Goal: Navigation & Orientation: Find specific page/section

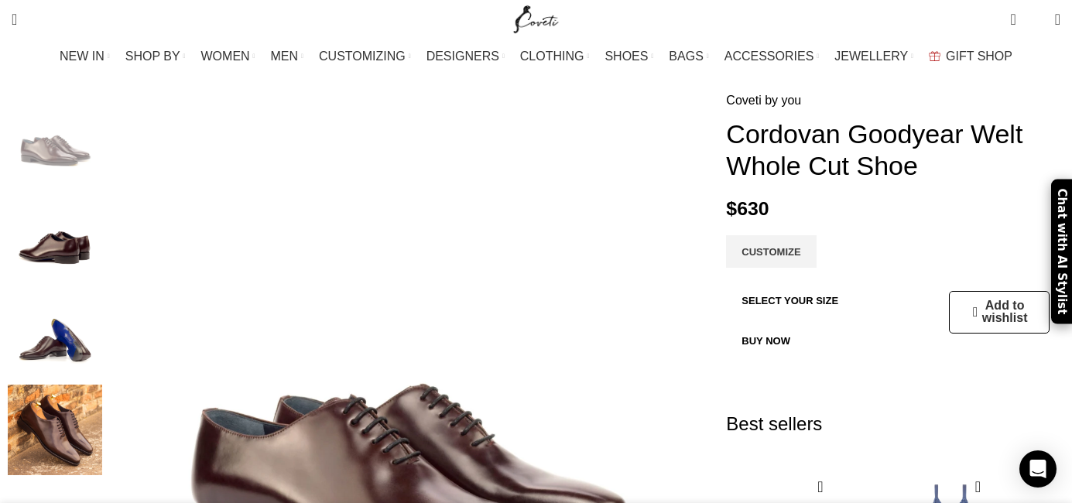
scroll to position [68, 0]
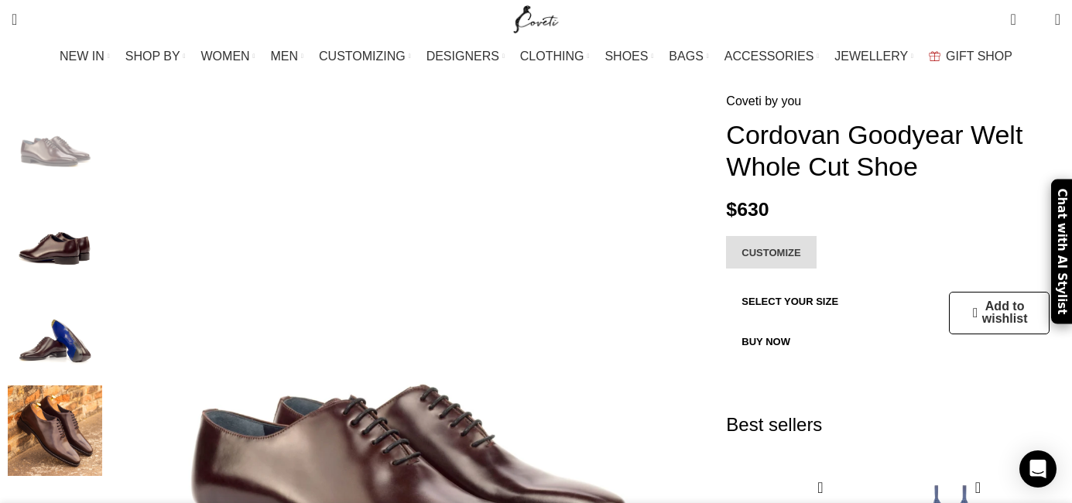
click at [759, 236] on link "CUSTOMIZE" at bounding box center [771, 252] width 90 height 33
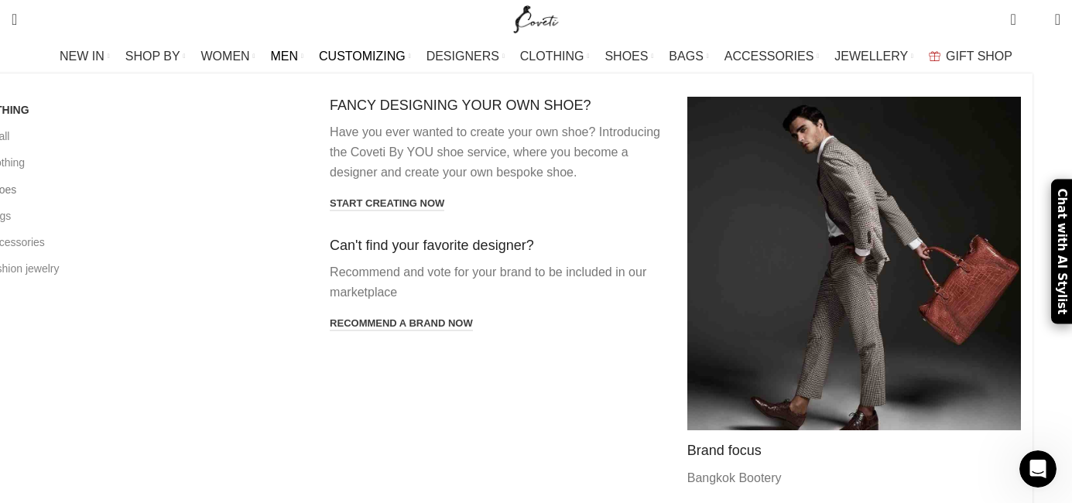
click at [100, 187] on link "All shoes" at bounding box center [139, 190] width 334 height 26
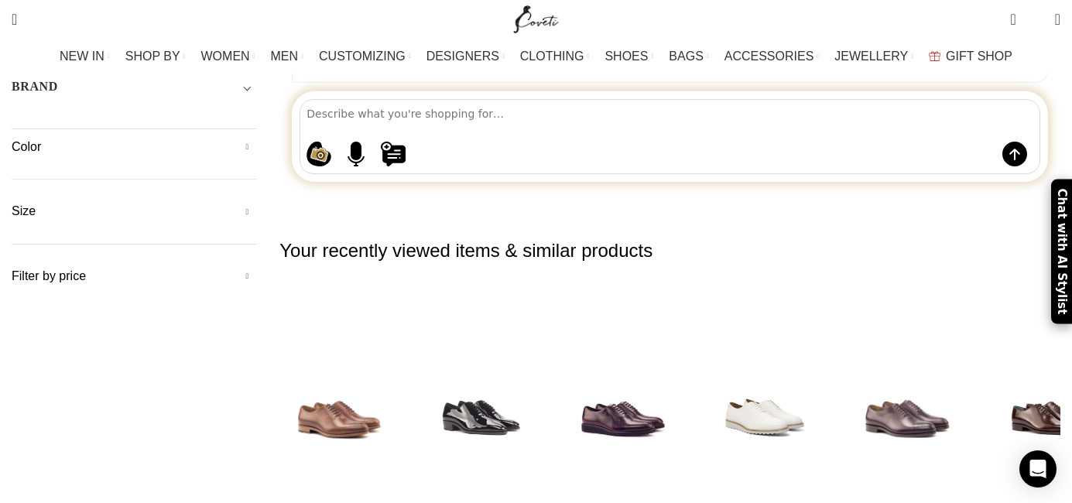
scroll to position [214, 0]
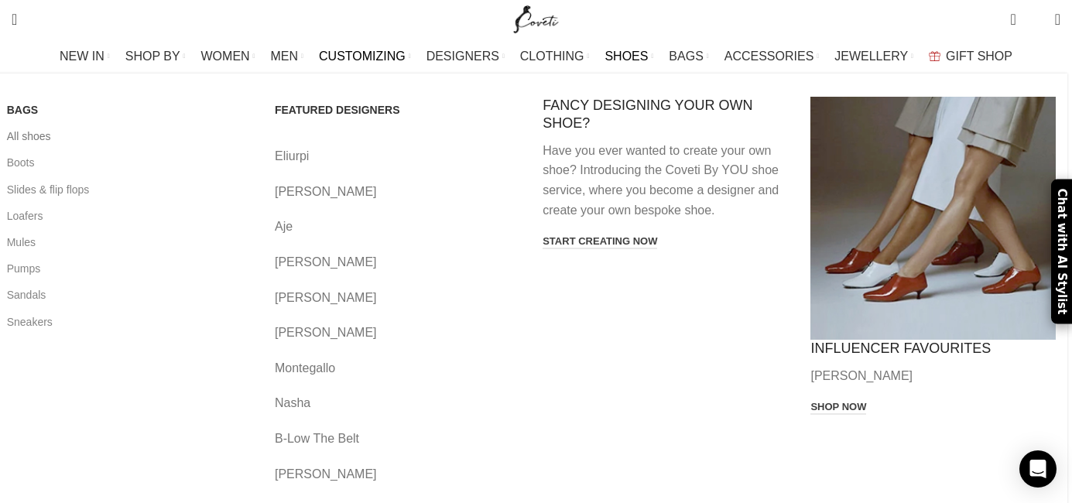
click at [108, 138] on link "All shoes" at bounding box center [129, 136] width 245 height 26
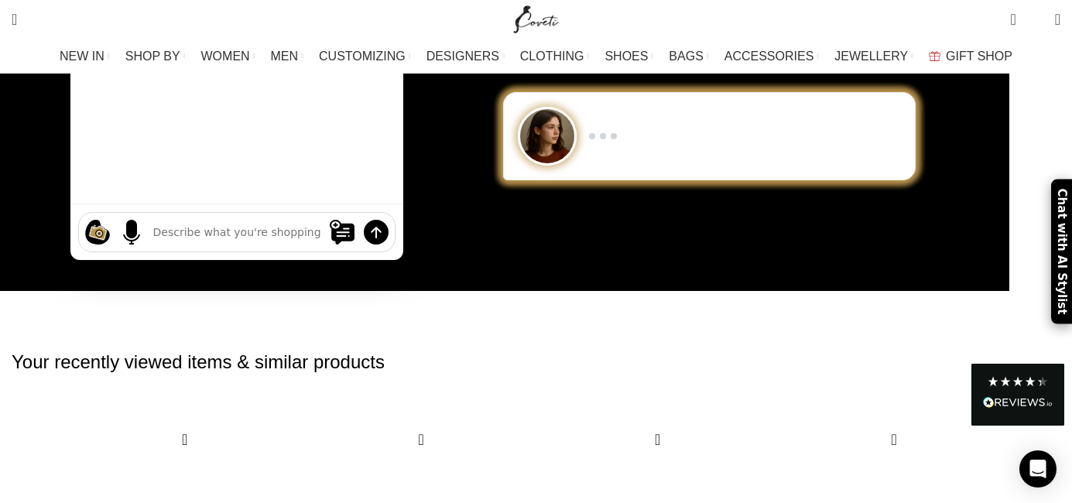
scroll to position [189, 0]
